Goal: Check status: Check status

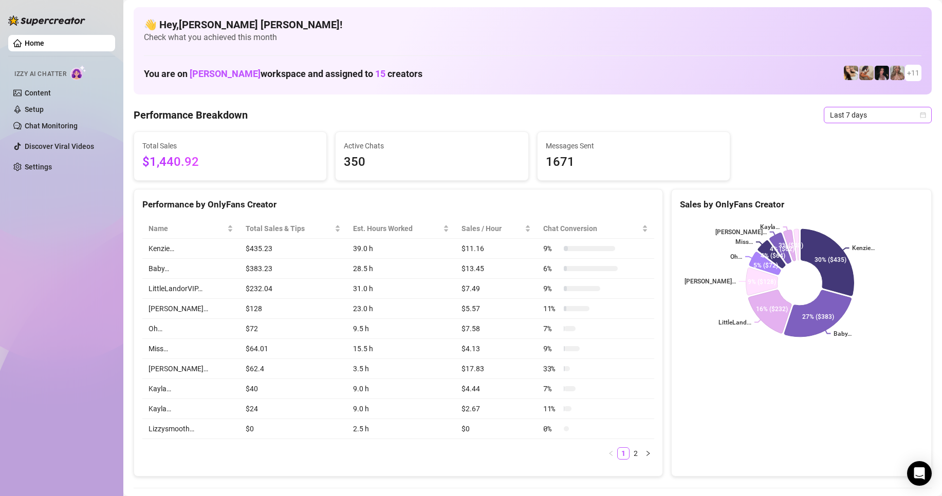
click at [918, 116] on div "Last 7 days" at bounding box center [878, 115] width 108 height 16
click at [866, 203] on div "Custom date" at bounding box center [868, 201] width 91 height 11
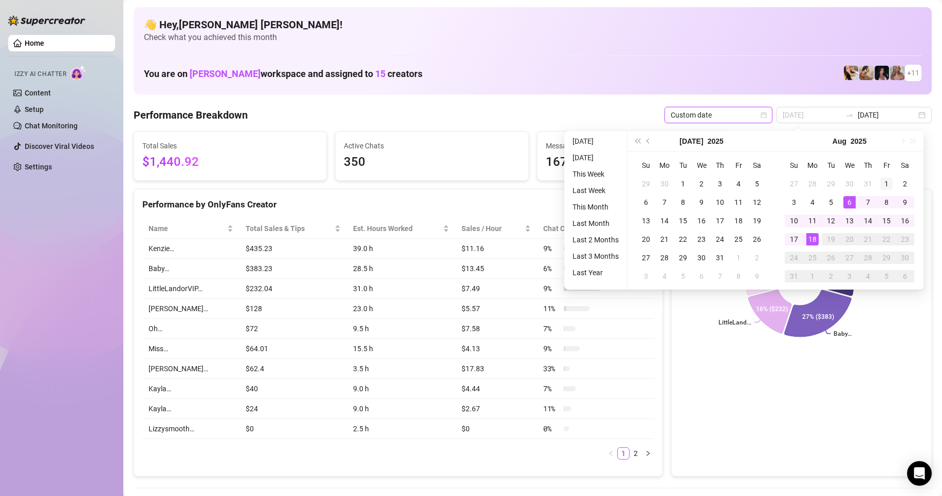
type input "[DATE]"
click at [887, 179] on div "1" at bounding box center [886, 184] width 12 height 12
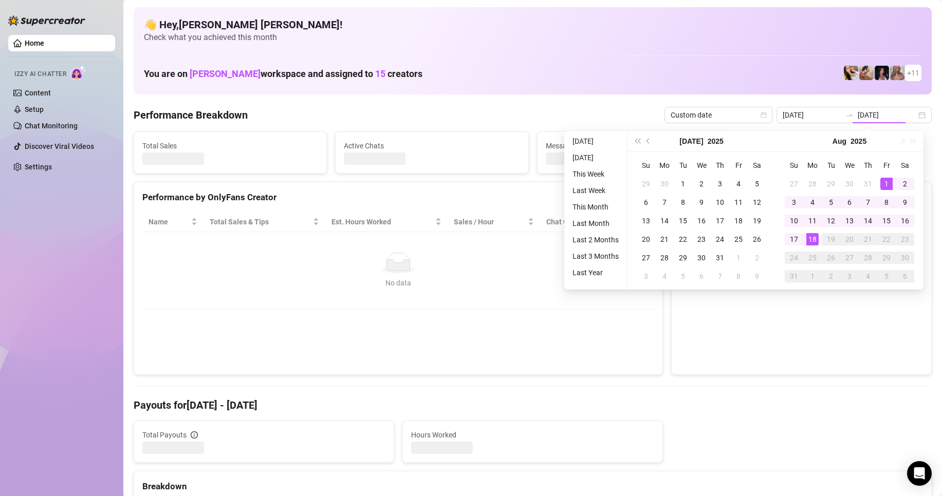
type input "[DATE]"
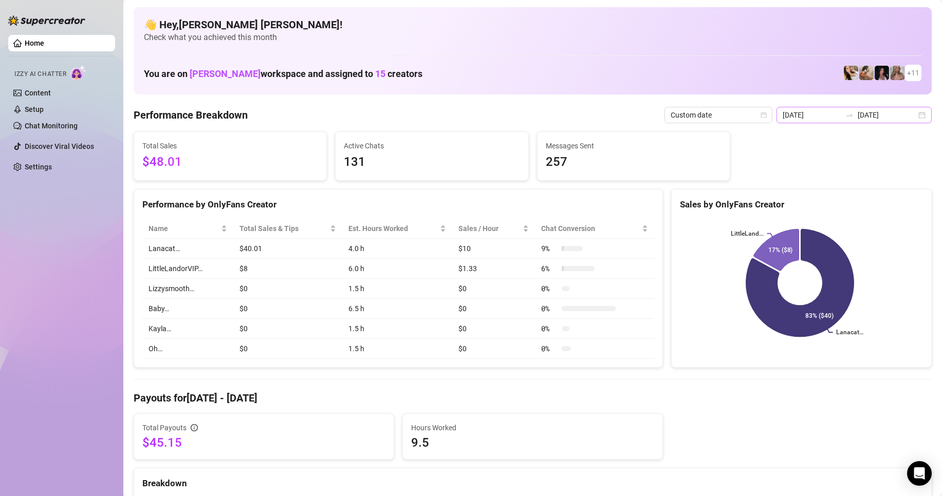
click at [918, 117] on div "[DATE] [DATE]" at bounding box center [853, 115] width 155 height 16
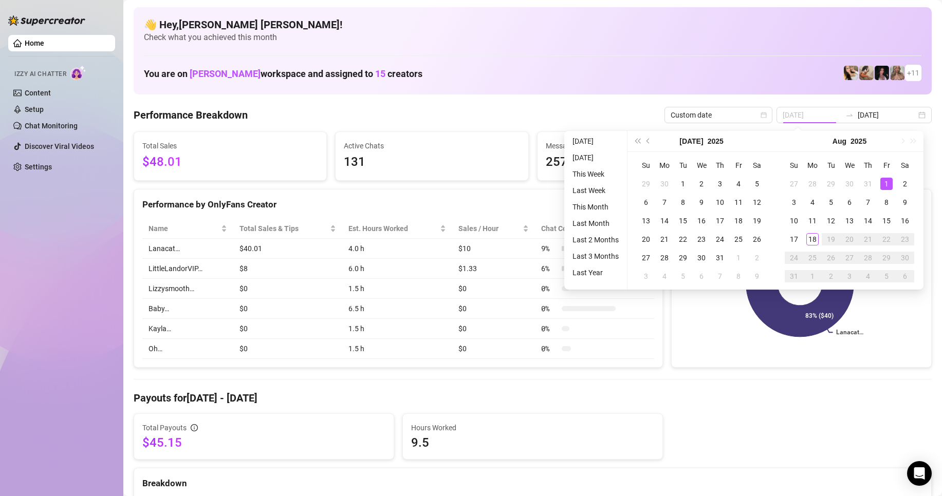
click at [885, 182] on div "1" at bounding box center [886, 184] width 12 height 12
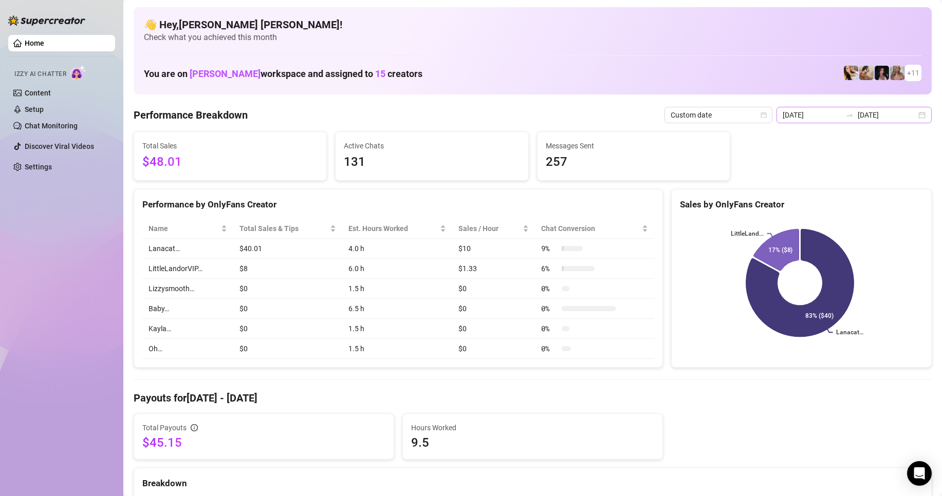
click at [913, 117] on div "[DATE] [DATE]" at bounding box center [853, 115] width 155 height 16
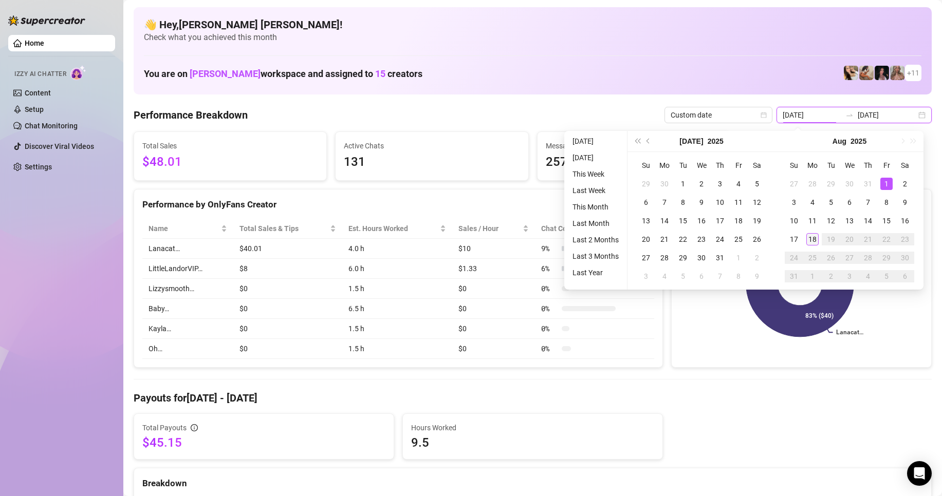
type input "[DATE]"
click at [819, 243] on td "18" at bounding box center [812, 239] width 18 height 18
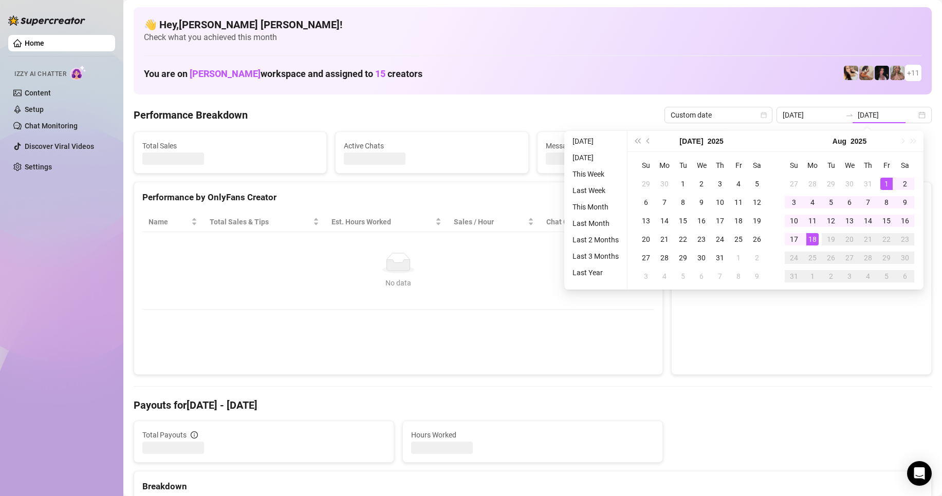
type input "[DATE]"
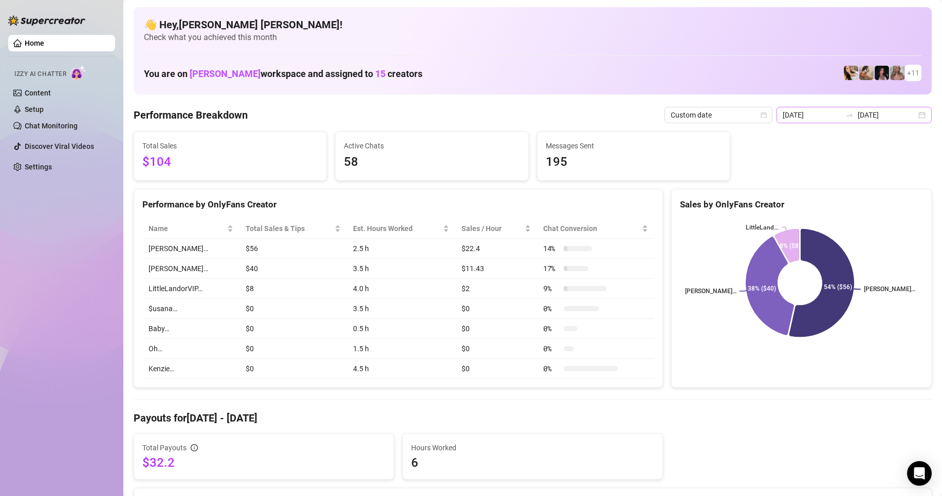
click at [917, 119] on div "[DATE] [DATE]" at bounding box center [853, 115] width 155 height 16
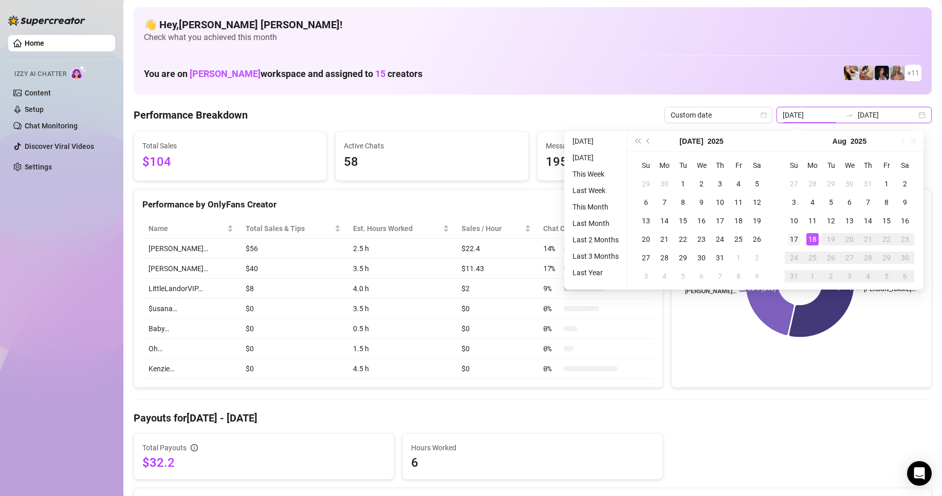
type input "[DATE]"
click at [793, 238] on div "17" at bounding box center [794, 239] width 12 height 12
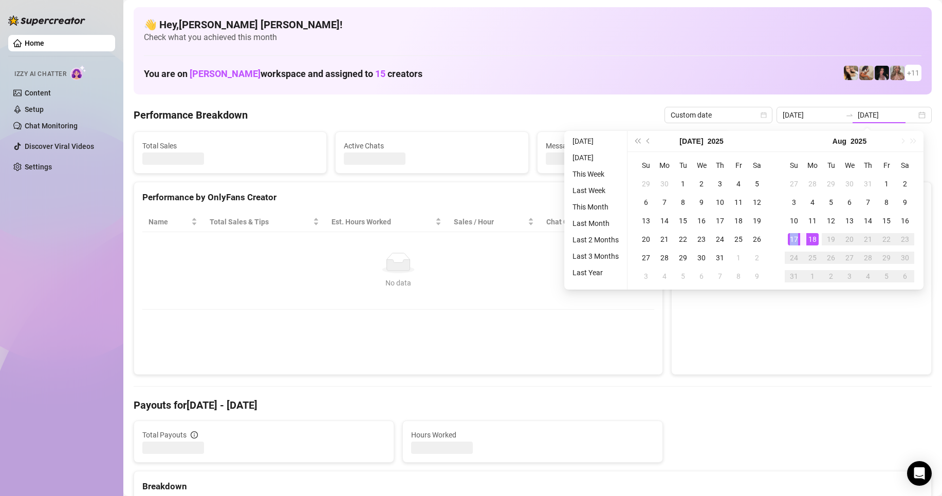
type input "[DATE]"
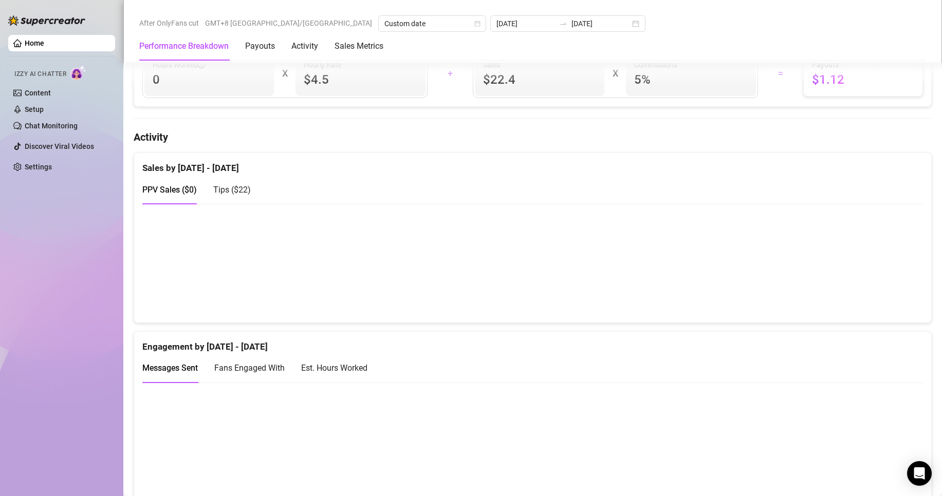
scroll to position [514, 0]
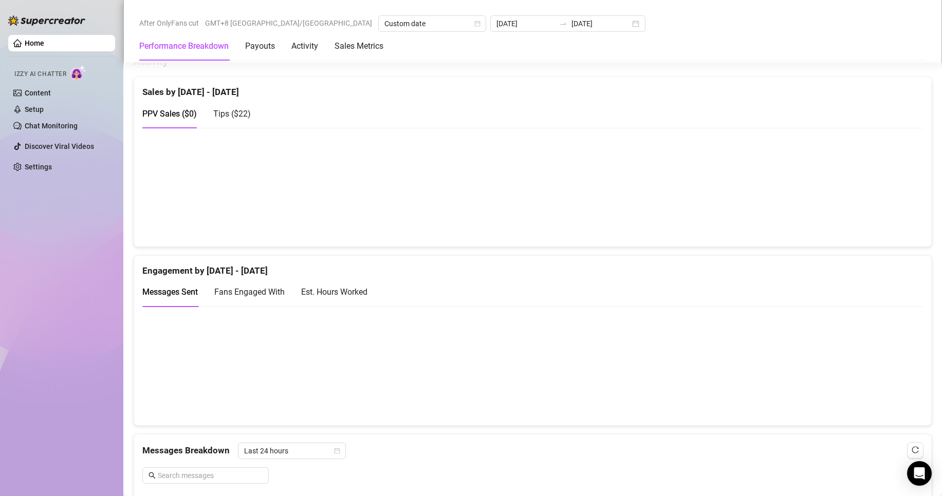
click at [235, 108] on div "Tips ( $22 )" at bounding box center [232, 113] width 38 height 13
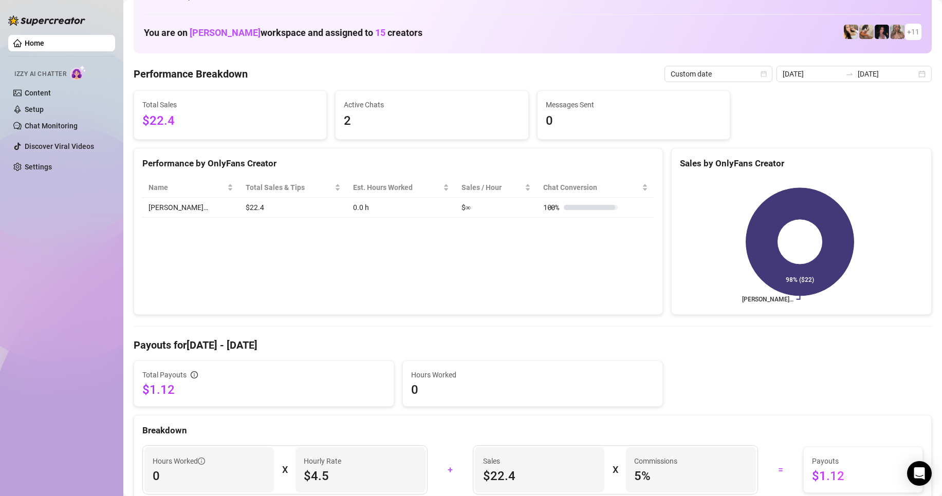
scroll to position [0, 0]
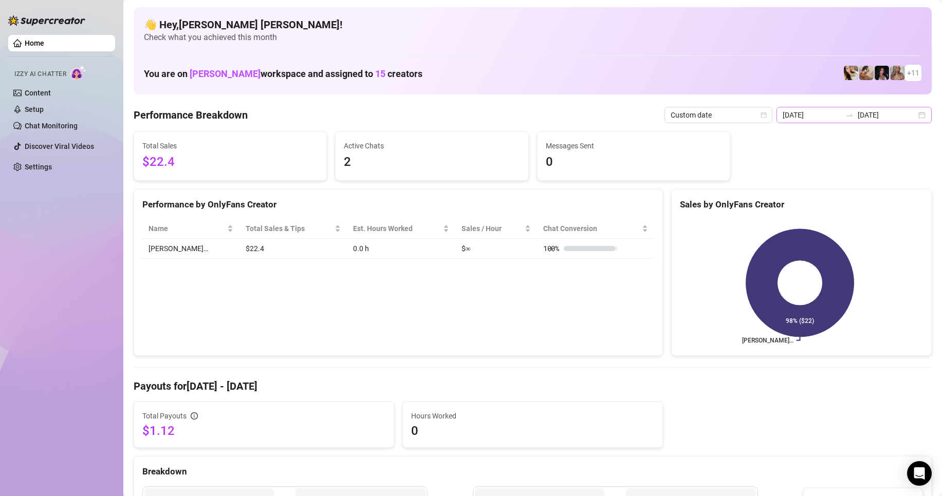
click at [911, 116] on div "[DATE] [DATE]" at bounding box center [853, 115] width 155 height 16
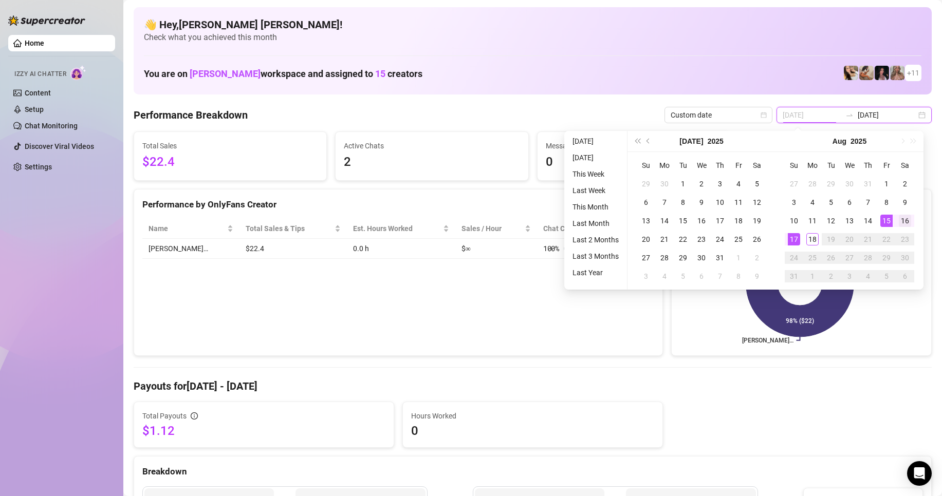
type input "[DATE]"
click at [900, 221] on div "16" at bounding box center [905, 221] width 12 height 12
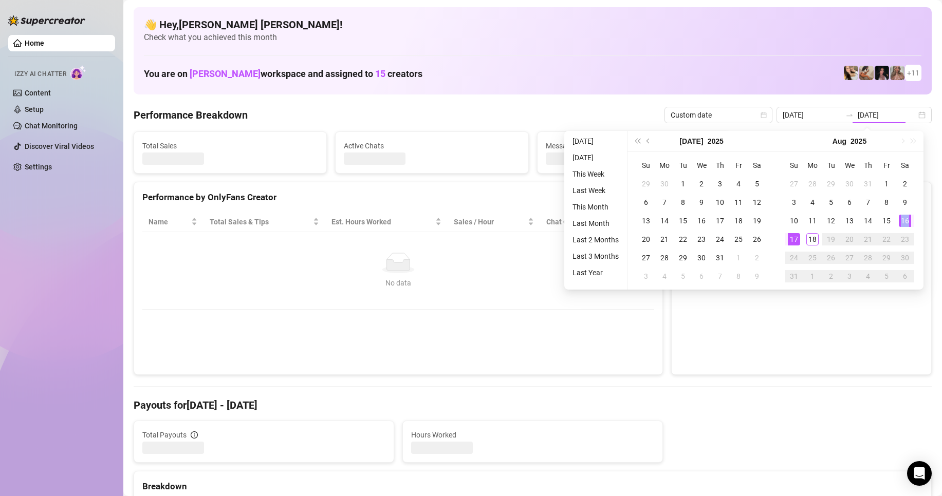
type input "[DATE]"
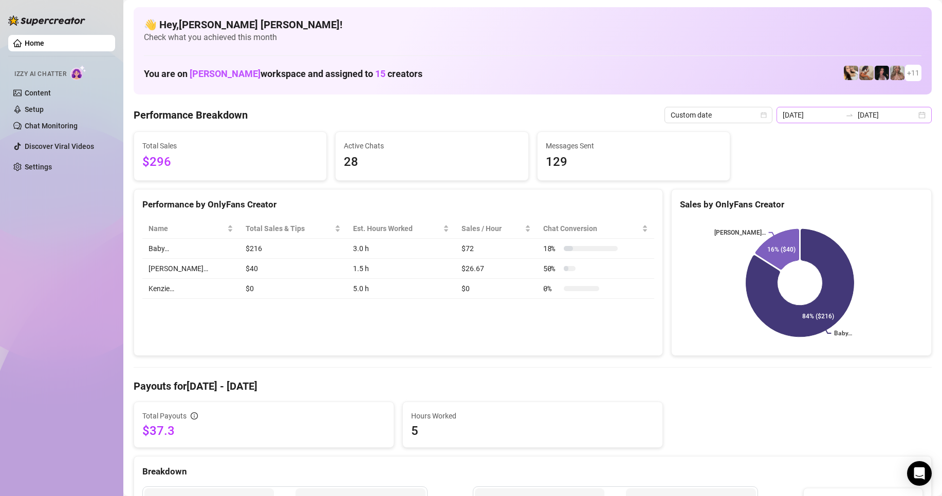
click at [914, 117] on div "[DATE] [DATE]" at bounding box center [853, 115] width 155 height 16
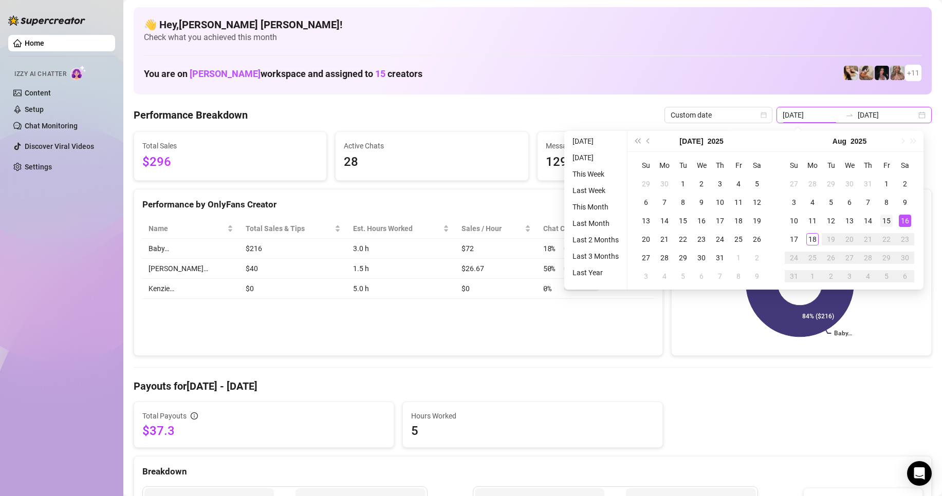
type input "[DATE]"
click at [889, 227] on div "15" at bounding box center [886, 221] width 12 height 12
click at [889, 226] on div "15" at bounding box center [886, 221] width 12 height 12
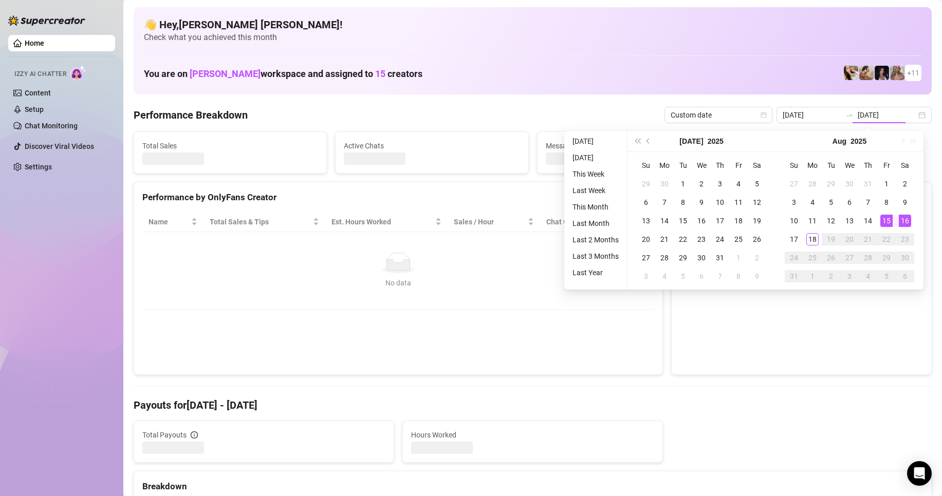
type input "[DATE]"
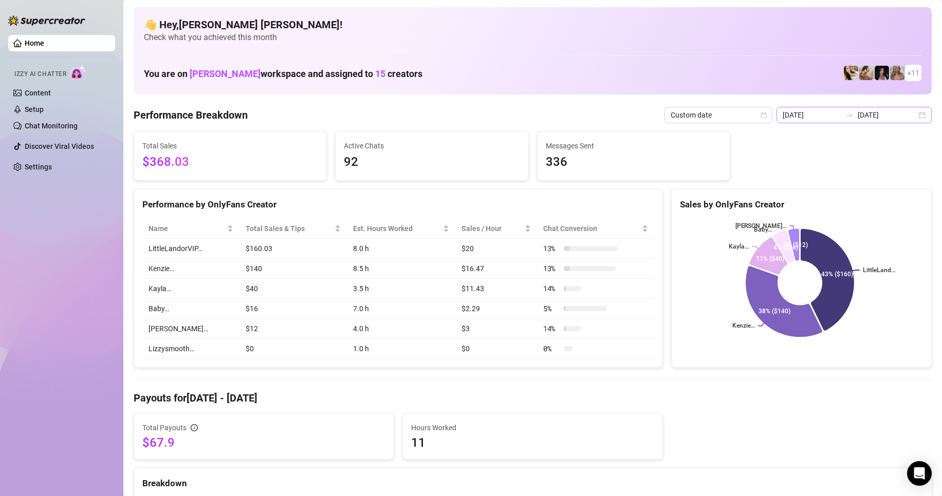
click at [914, 116] on div "[DATE] [DATE]" at bounding box center [853, 115] width 155 height 16
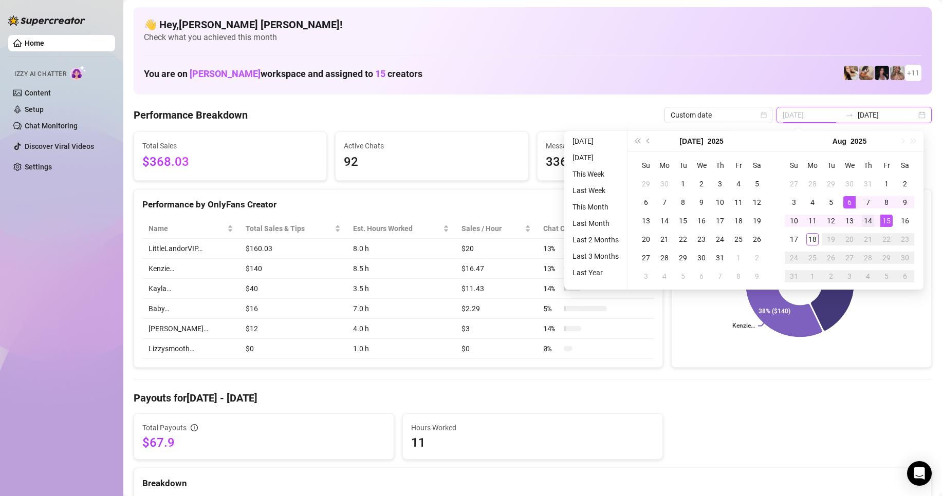
type input "[DATE]"
click at [869, 221] on div "14" at bounding box center [868, 221] width 12 height 12
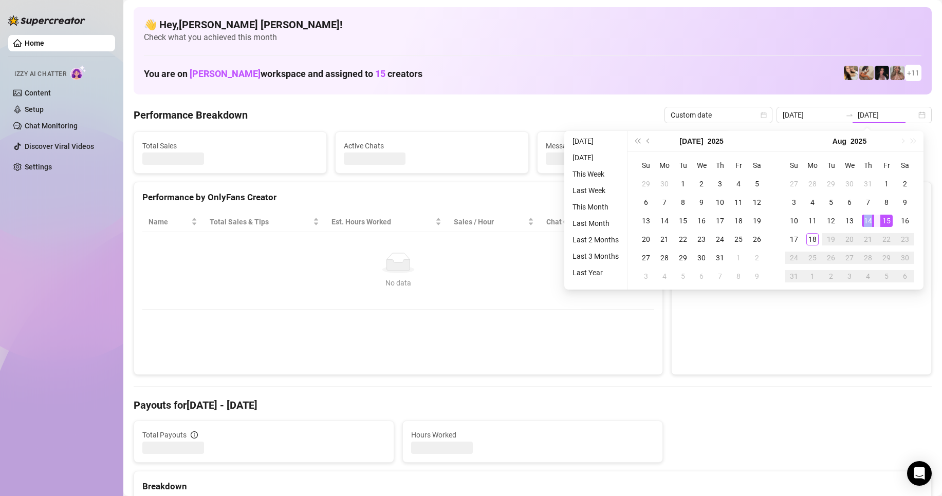
type input "[DATE]"
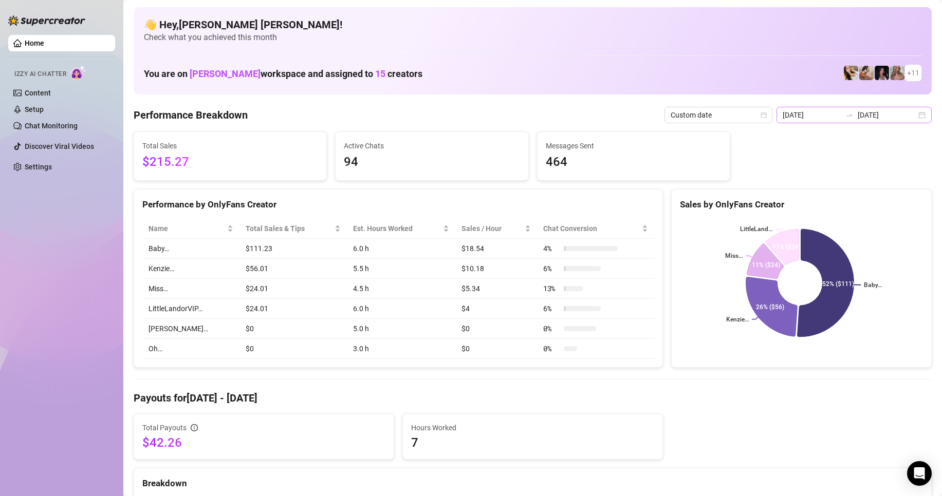
click at [911, 119] on div "[DATE] [DATE]" at bounding box center [853, 115] width 155 height 16
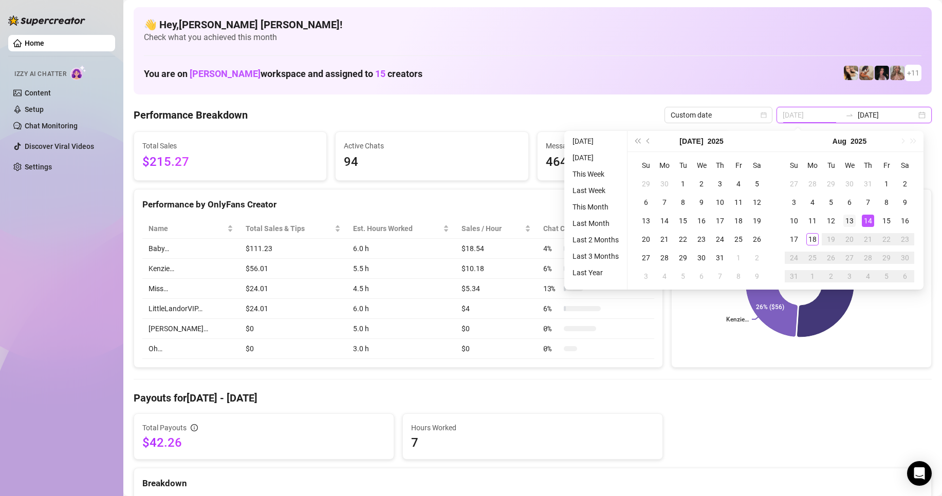
type input "[DATE]"
click at [849, 220] on div "13" at bounding box center [849, 221] width 12 height 12
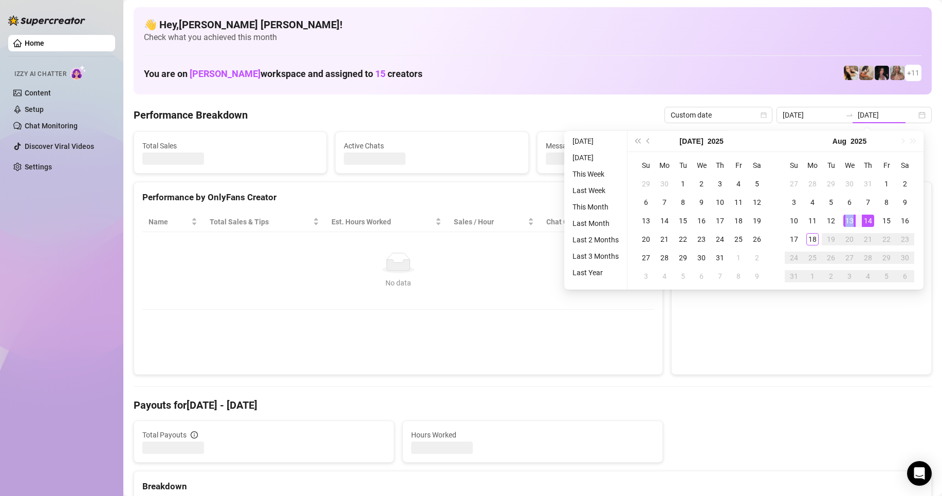
type input "[DATE]"
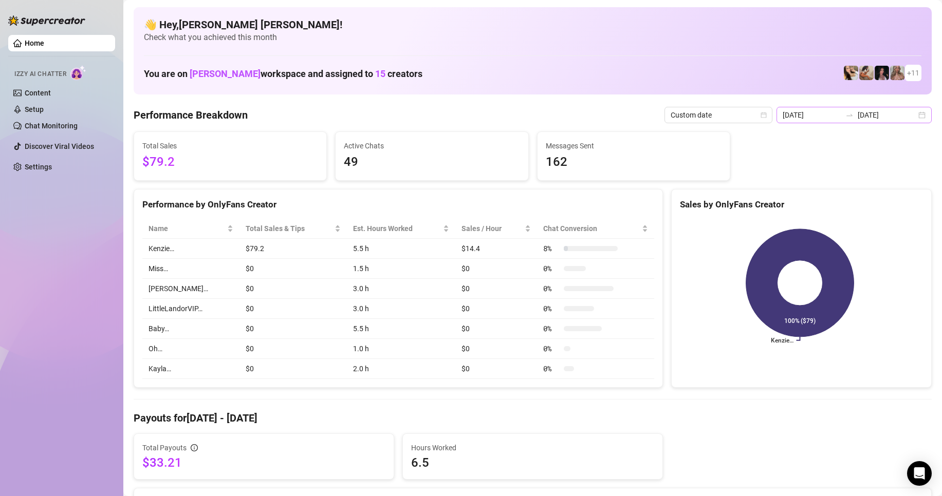
click at [911, 119] on div "[DATE] [DATE]" at bounding box center [853, 115] width 155 height 16
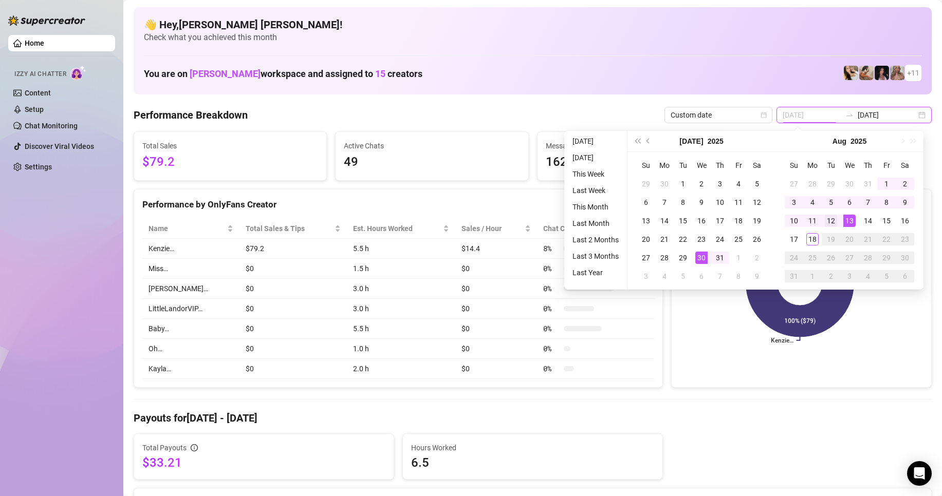
type input "[DATE]"
click at [827, 225] on div "12" at bounding box center [831, 221] width 12 height 12
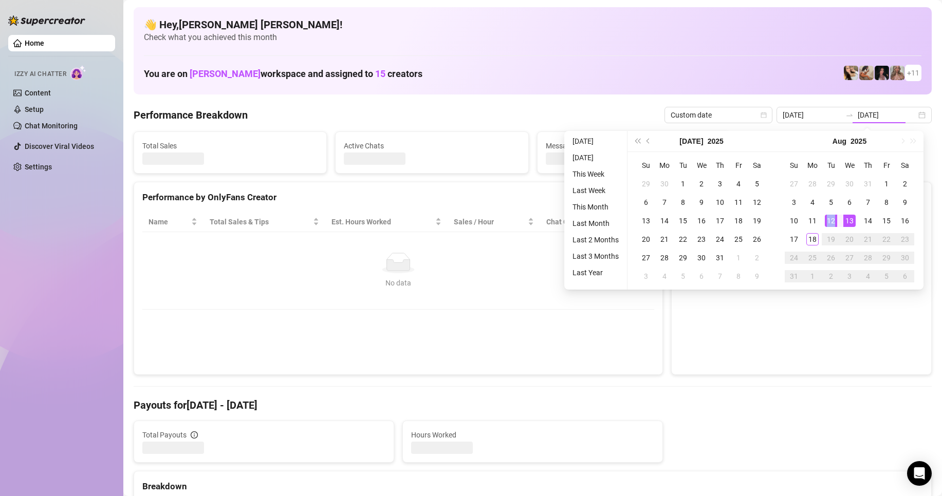
type input "[DATE]"
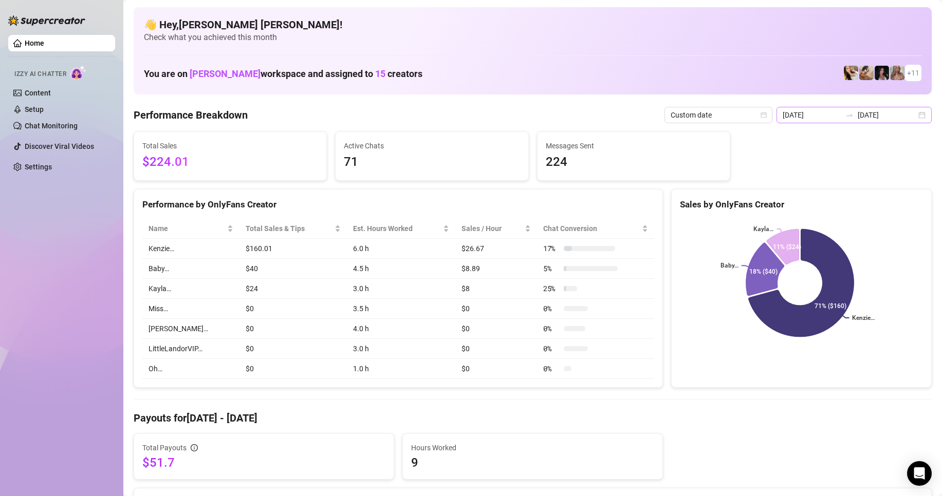
click at [909, 117] on div "[DATE] [DATE]" at bounding box center [853, 115] width 155 height 16
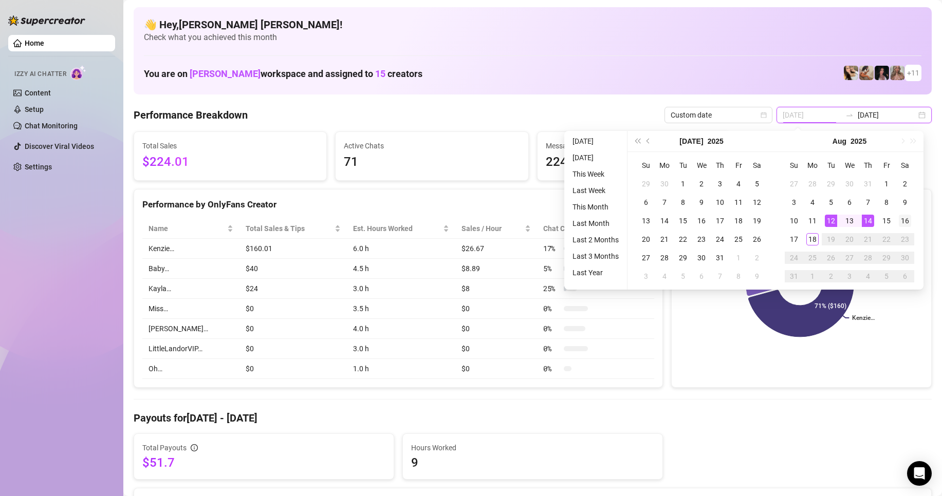
type input "[DATE]"
click at [904, 218] on div "16" at bounding box center [905, 221] width 12 height 12
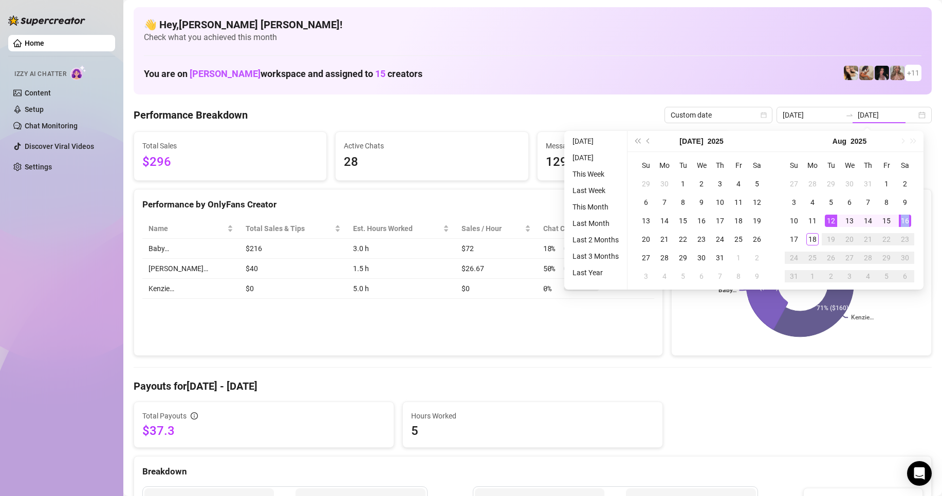
type input "[DATE]"
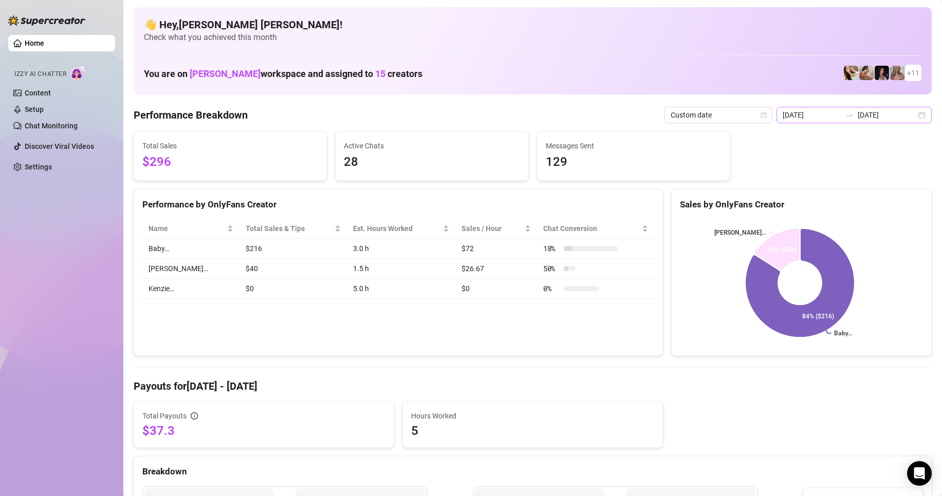
click at [914, 115] on div "[DATE] [DATE]" at bounding box center [853, 115] width 155 height 16
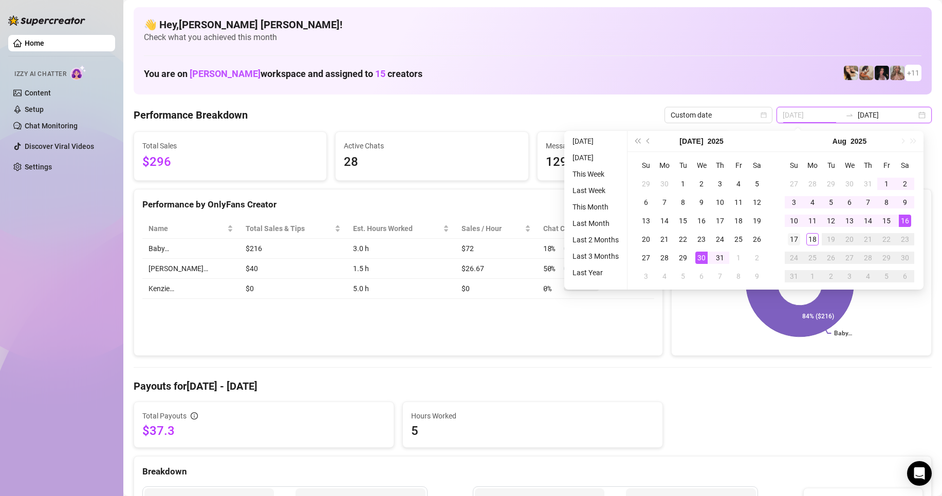
type input "[DATE]"
click at [790, 242] on div "17" at bounding box center [794, 239] width 12 height 12
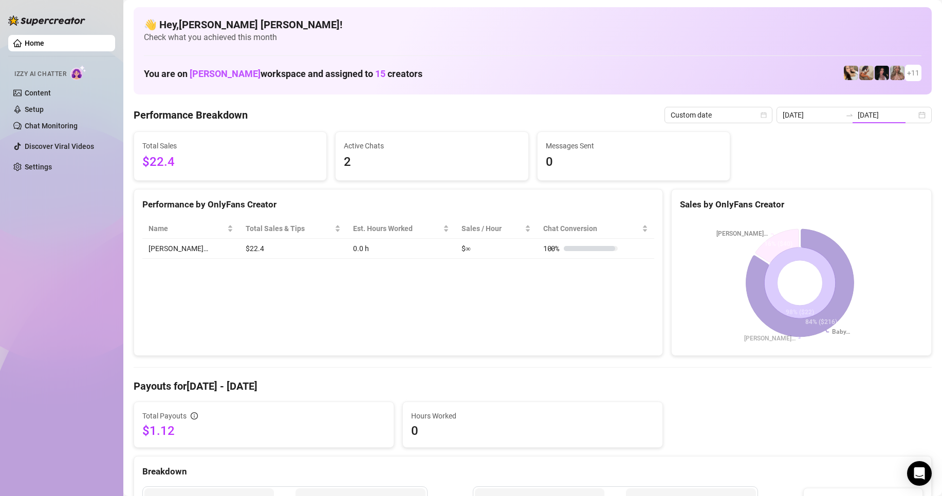
type input "[DATE]"
